Goal: Transaction & Acquisition: Purchase product/service

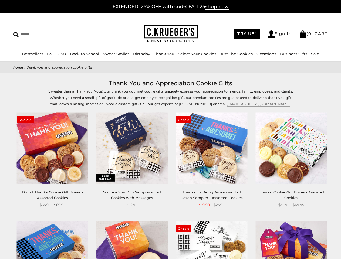
click at [170, 130] on div "**********" at bounding box center [208, 160] width 80 height 95
click at [49, 34] on input "Search" at bounding box center [49, 34] width 72 height 8
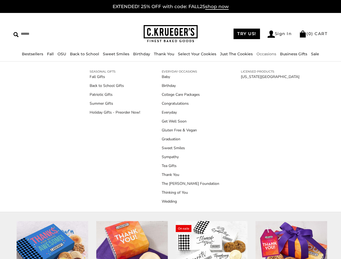
click at [264, 54] on link "Occasions" at bounding box center [266, 54] width 20 height 5
click at [170, 169] on link "Tea Gifts" at bounding box center [190, 166] width 57 height 6
